Goal: Task Accomplishment & Management: Complete application form

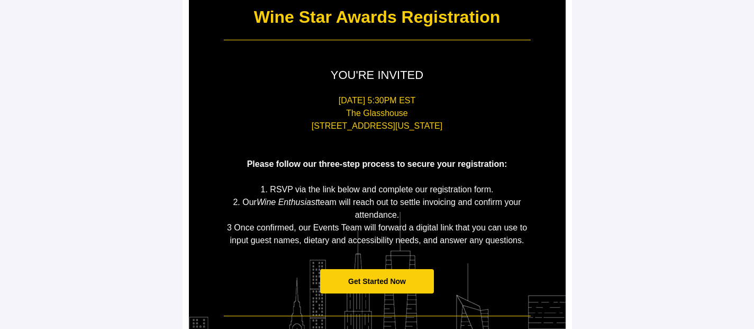
scroll to position [152, 0]
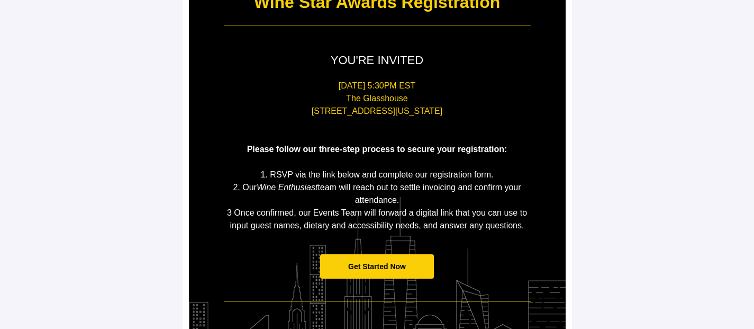
click at [398, 264] on span "Get Started Now" at bounding box center [377, 266] width 58 height 8
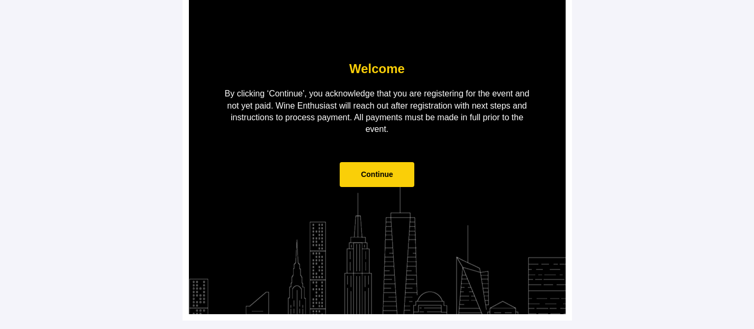
scroll to position [51, 0]
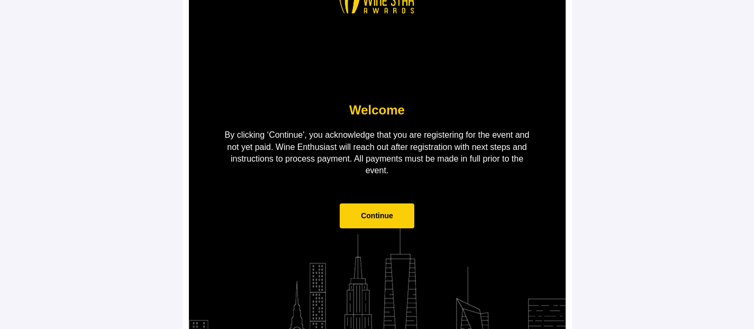
click at [381, 211] on span "Continue" at bounding box center [377, 215] width 32 height 8
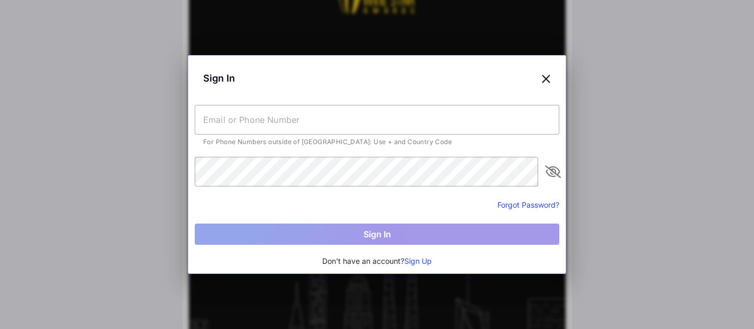
scroll to position [0, 0]
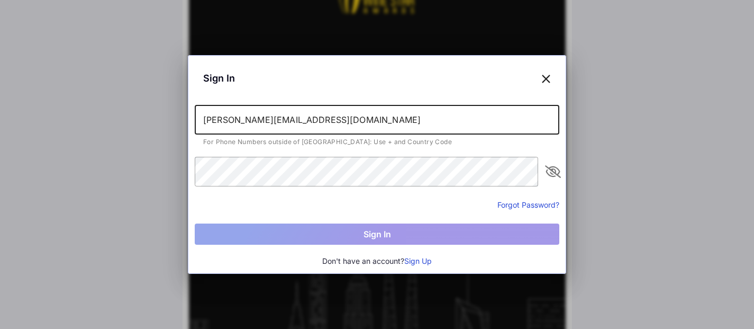
type input "[PERSON_NAME][EMAIL_ADDRESS][DOMAIN_NAME]"
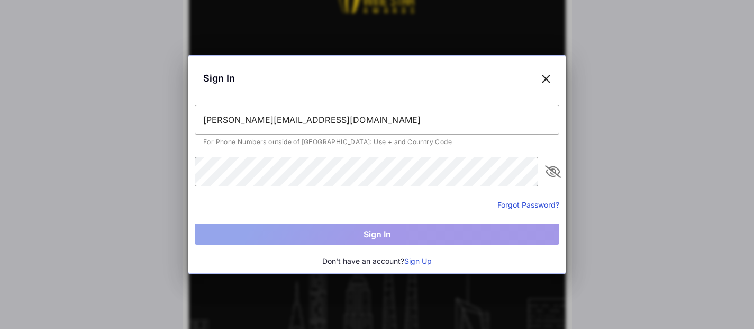
click at [532, 201] on button "Forgot Password?" at bounding box center [529, 204] width 62 height 11
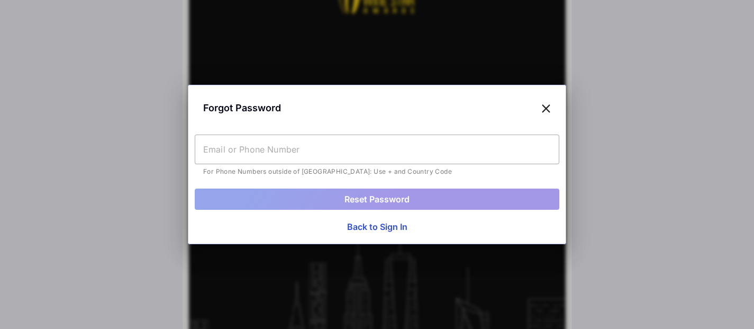
click at [248, 152] on input "text" at bounding box center [377, 149] width 365 height 30
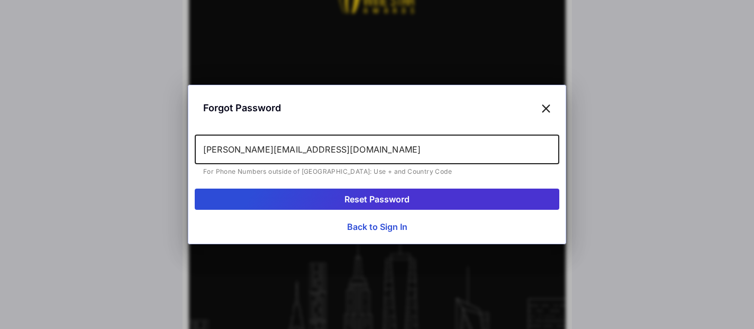
type input "[PERSON_NAME][EMAIL_ADDRESS][DOMAIN_NAME]"
click at [356, 200] on button "Reset Password" at bounding box center [377, 198] width 365 height 21
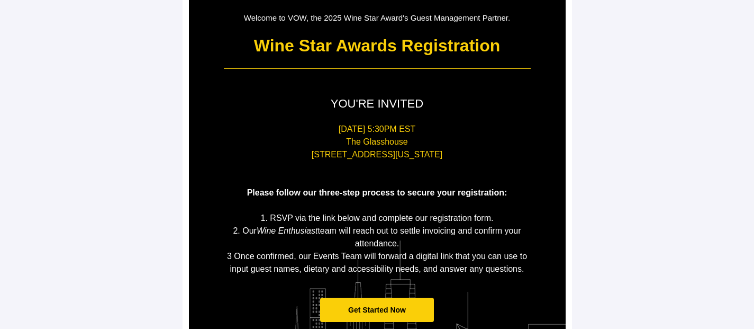
scroll to position [161, 0]
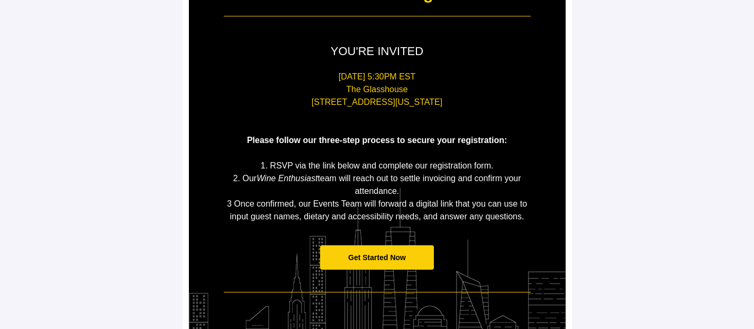
click at [393, 253] on span "Get Started Now" at bounding box center [377, 257] width 58 height 8
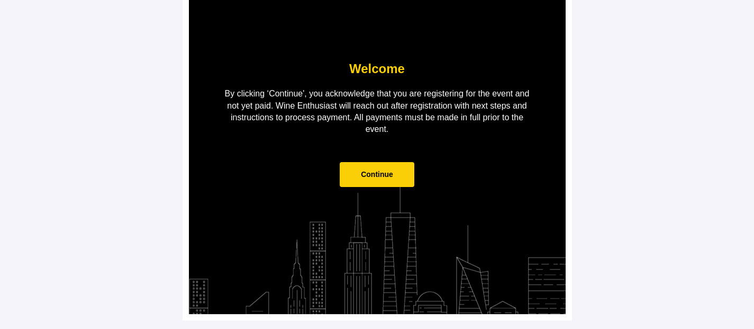
scroll to position [51, 0]
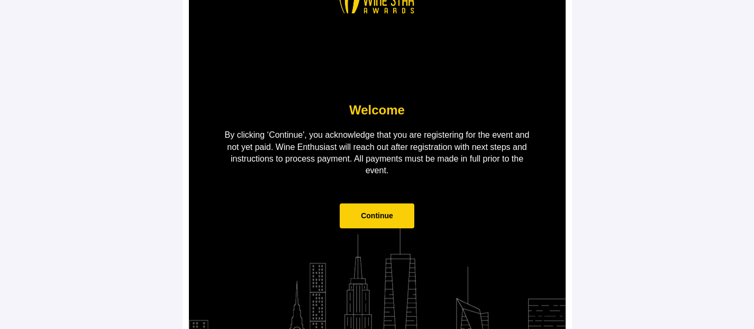
click at [372, 212] on span "Continue" at bounding box center [377, 215] width 32 height 8
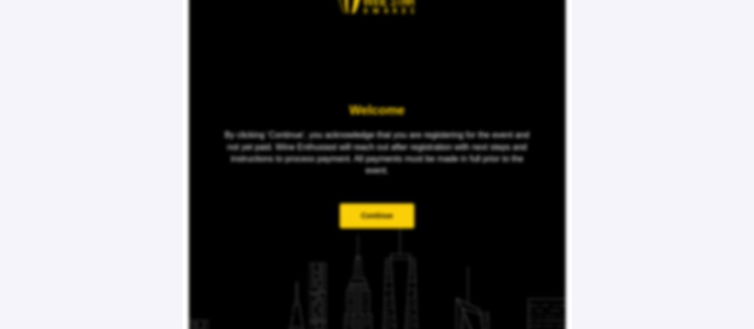
scroll to position [0, 0]
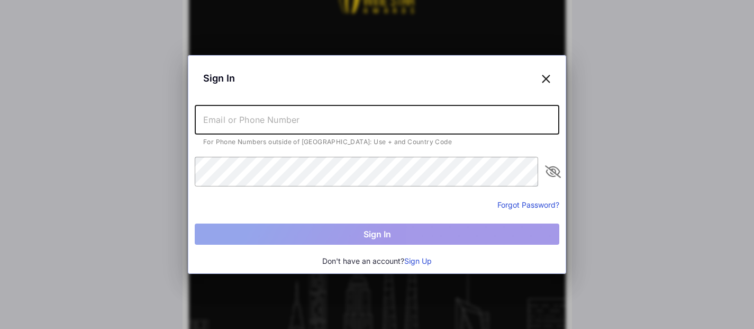
click at [327, 123] on input "text" at bounding box center [377, 120] width 365 height 30
click at [327, 124] on input "text" at bounding box center [377, 120] width 365 height 30
click at [257, 133] on input "text" at bounding box center [377, 120] width 365 height 30
